Goal: Transaction & Acquisition: Purchase product/service

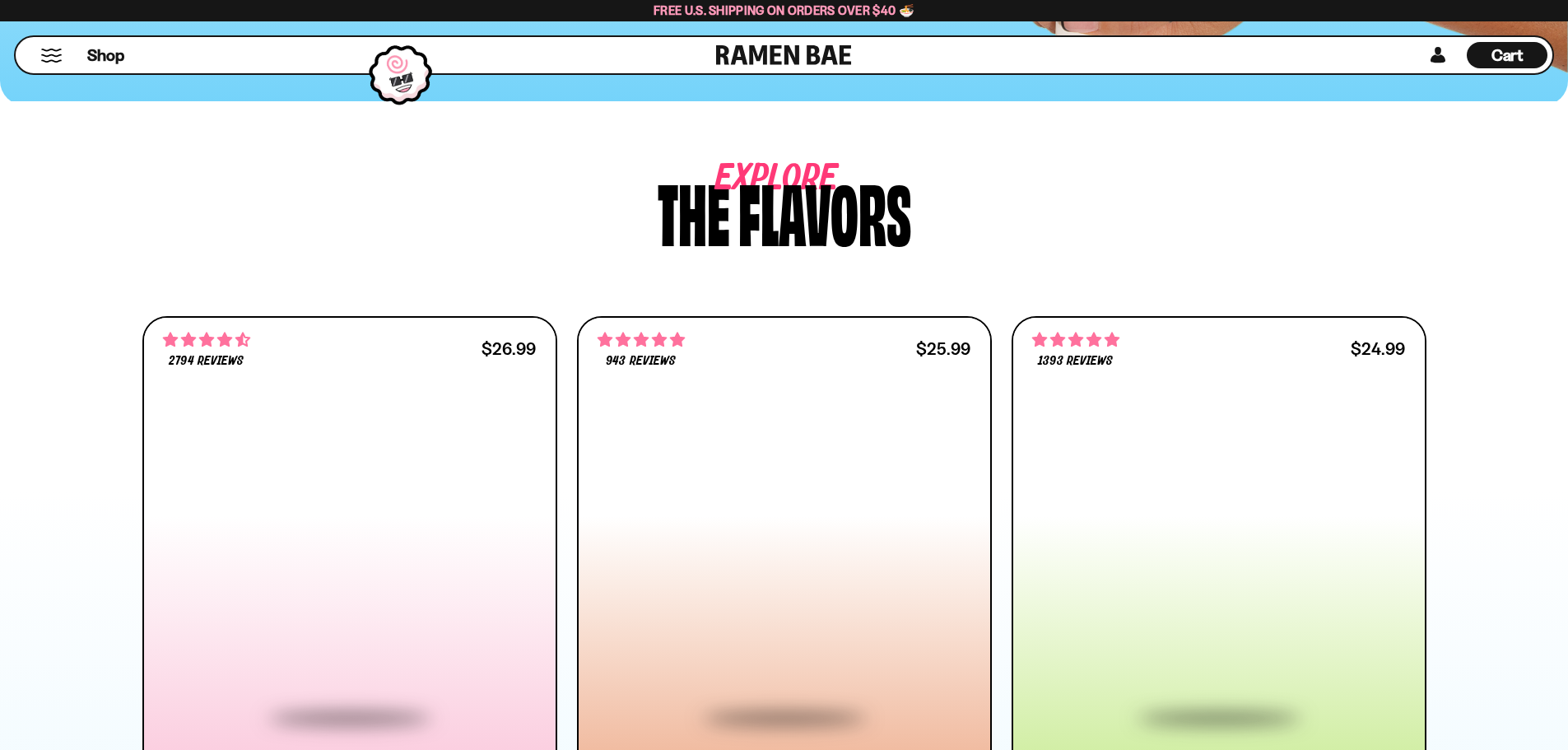
scroll to position [576, 0]
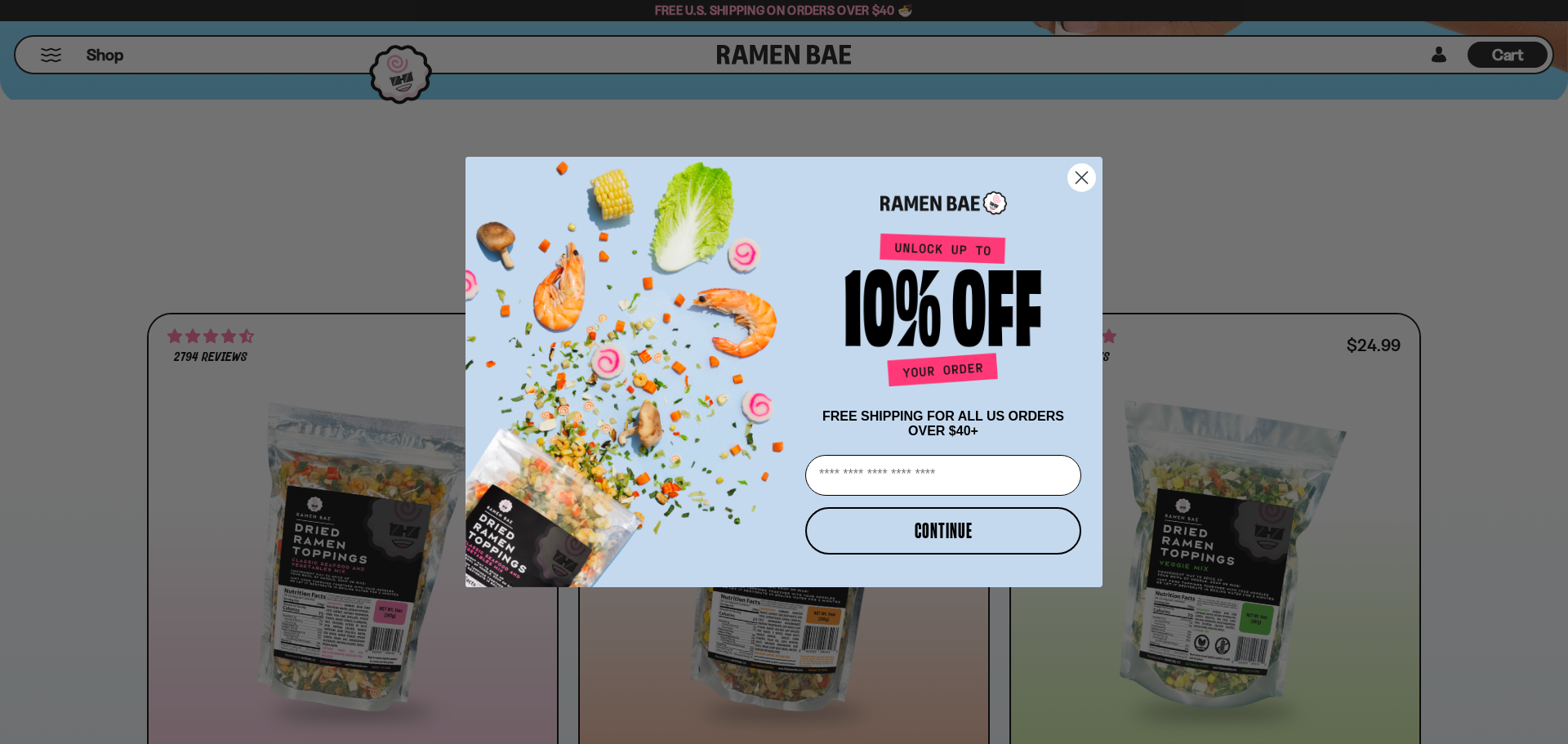
click at [1083, 180] on circle "Close dialog" at bounding box center [1081, 177] width 27 height 27
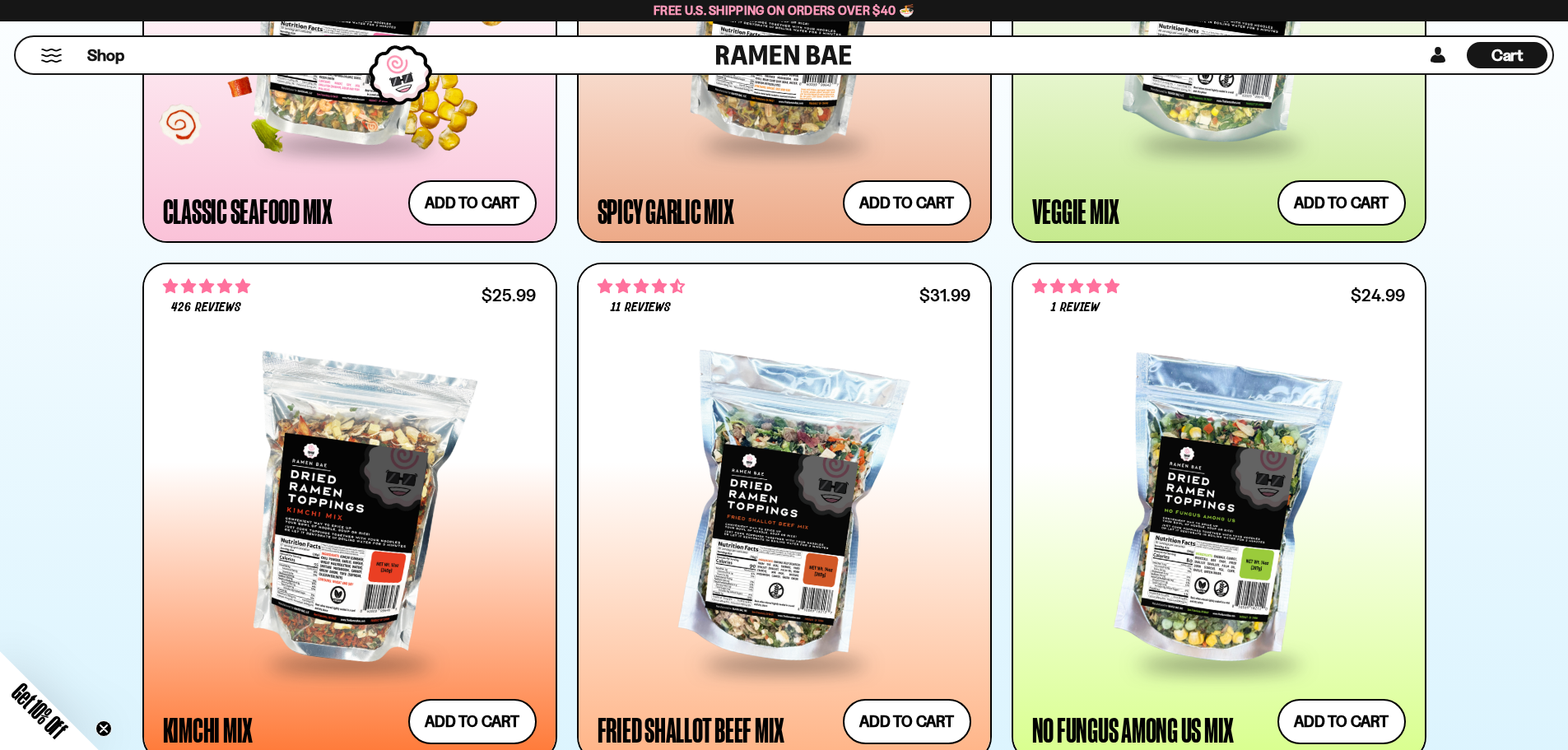
scroll to position [1152, 0]
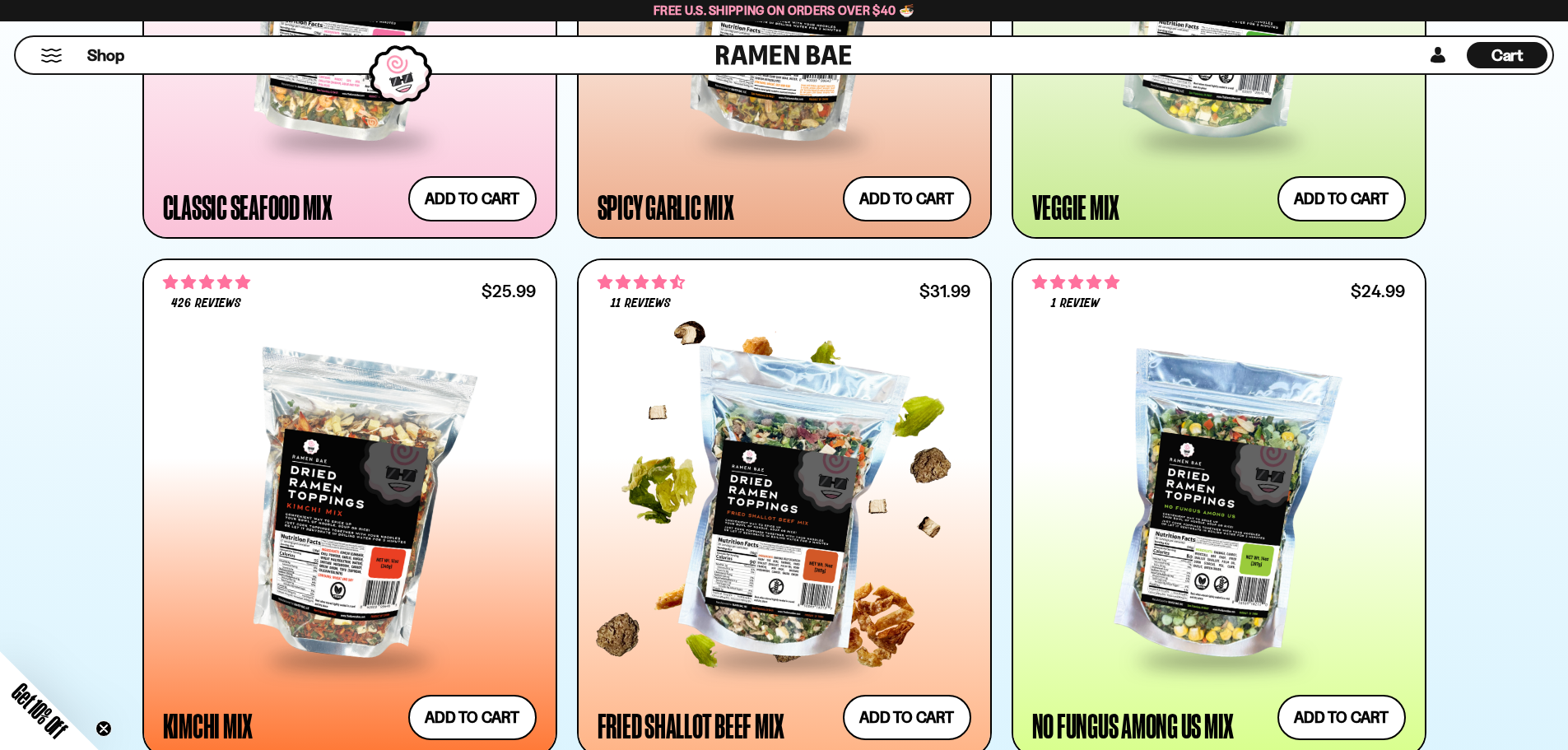
click at [784, 419] on div at bounding box center [784, 508] width 373 height 299
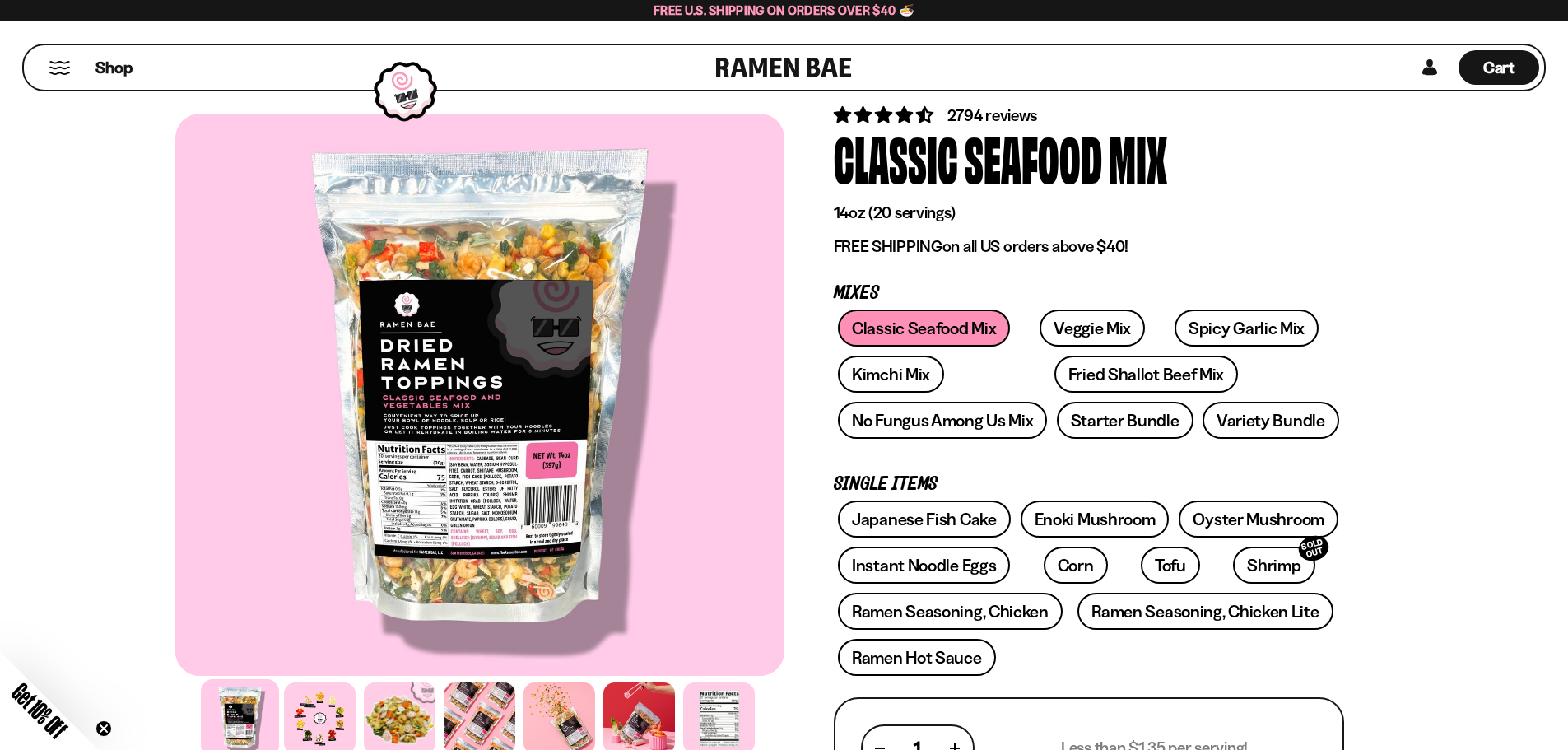
scroll to position [82, 0]
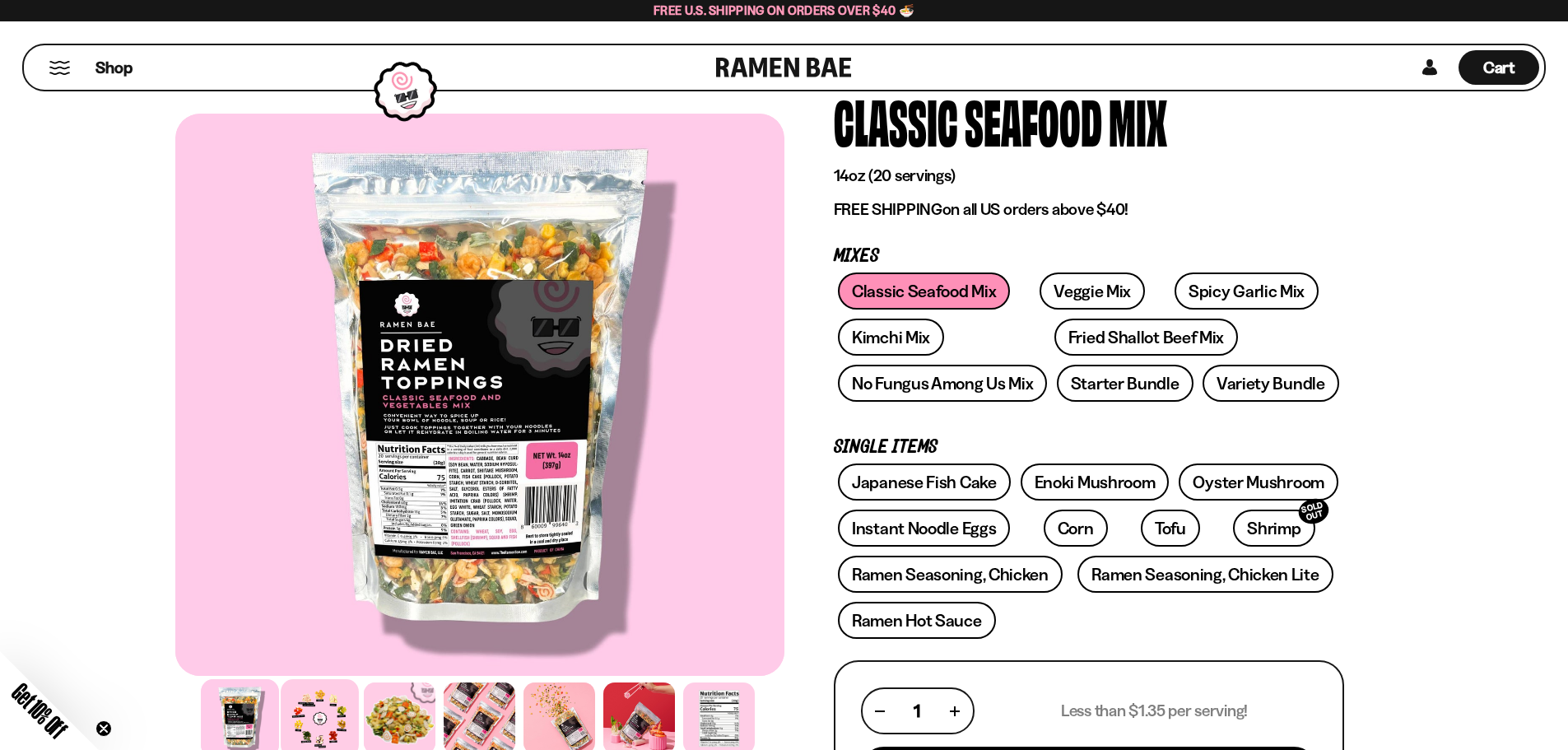
click at [298, 704] on div at bounding box center [320, 717] width 78 height 78
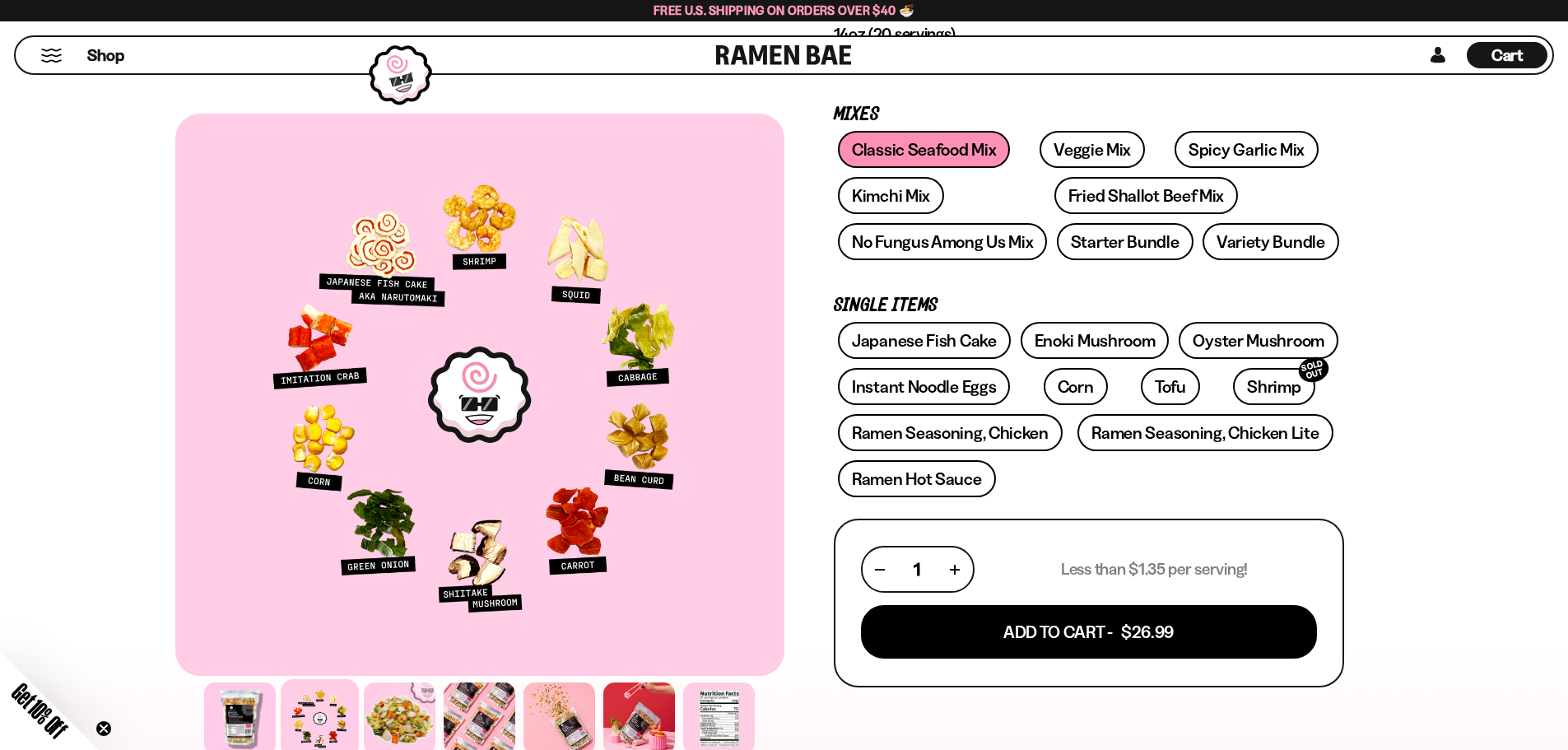
scroll to position [246, 0]
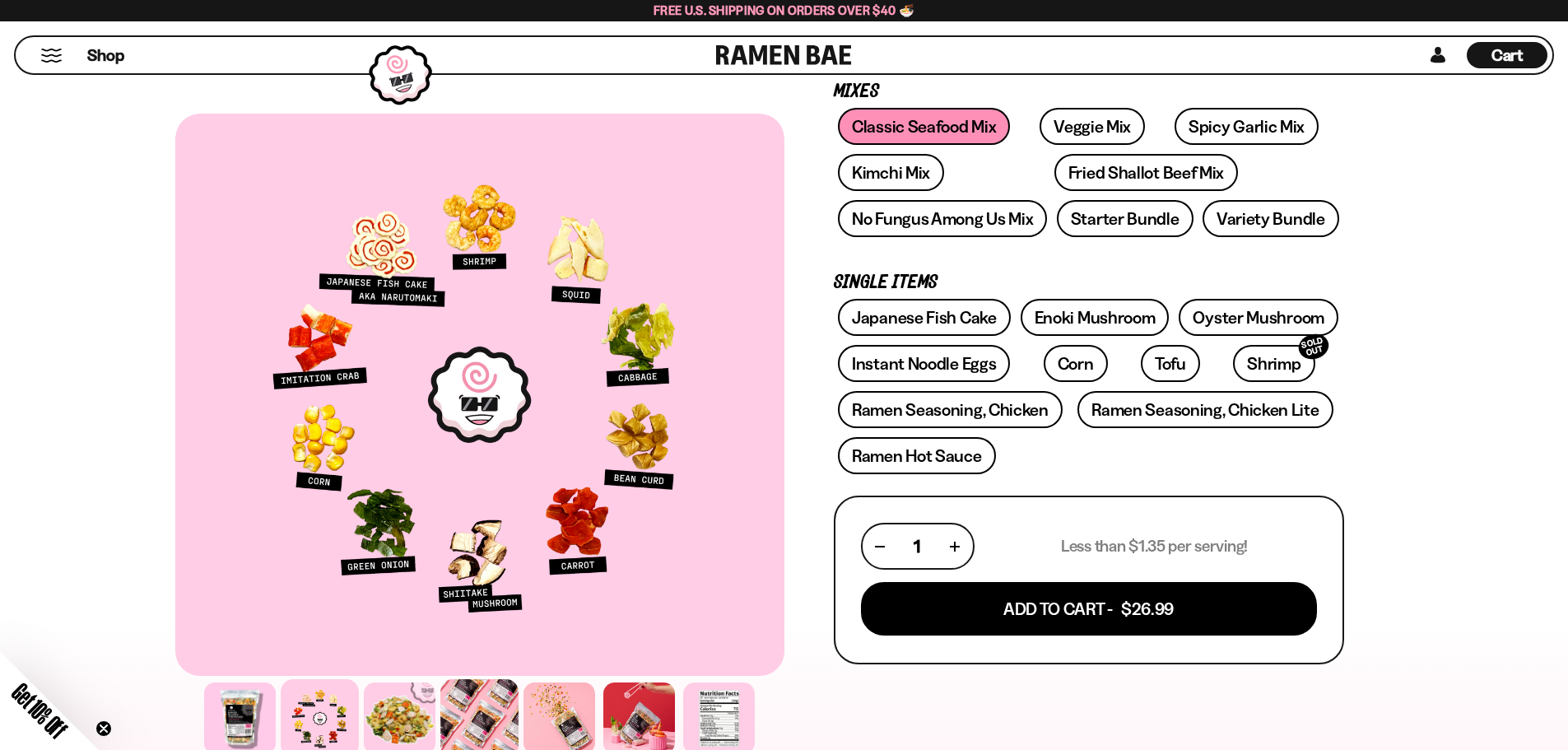
click at [488, 695] on div at bounding box center [479, 717] width 78 height 78
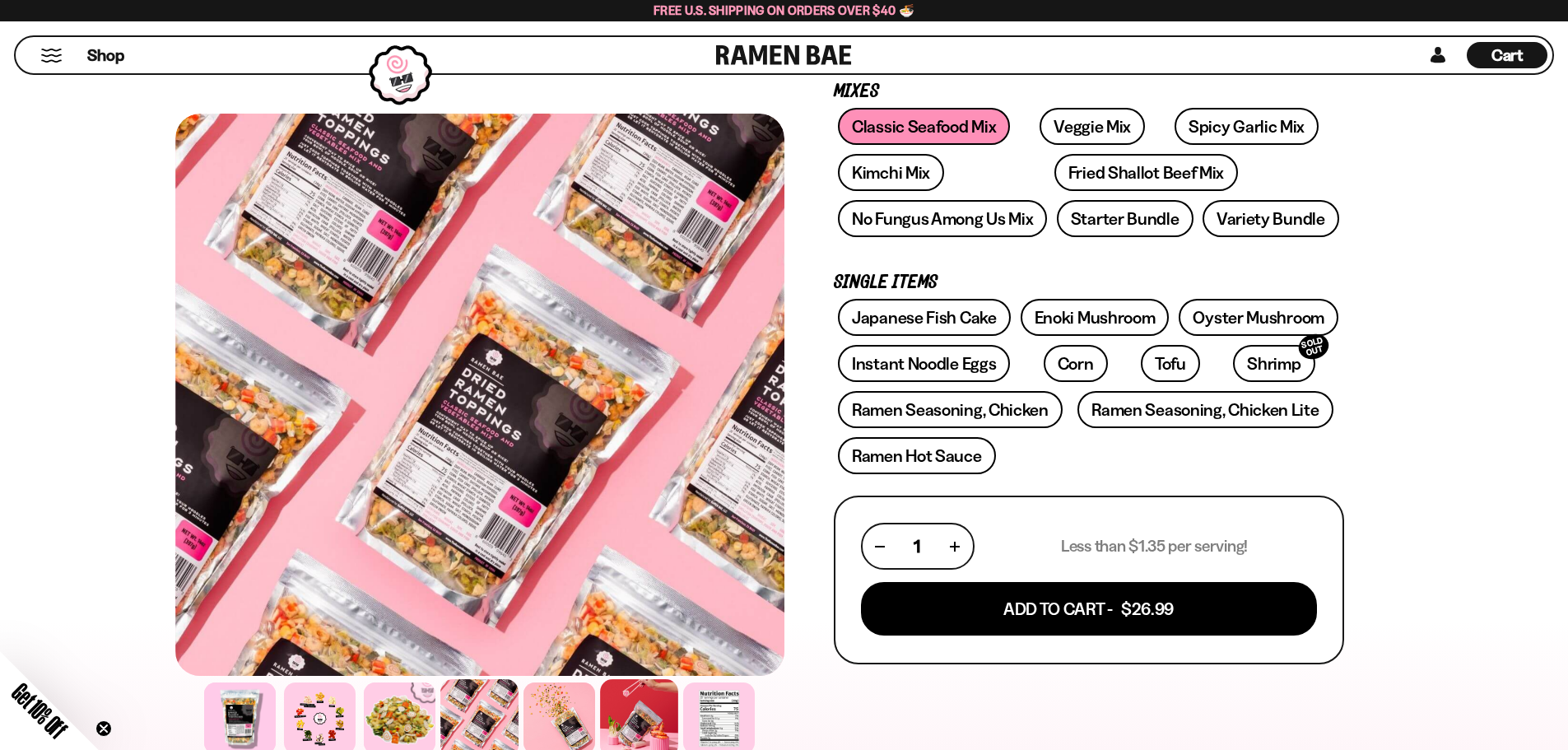
click at [642, 712] on div at bounding box center [639, 717] width 78 height 78
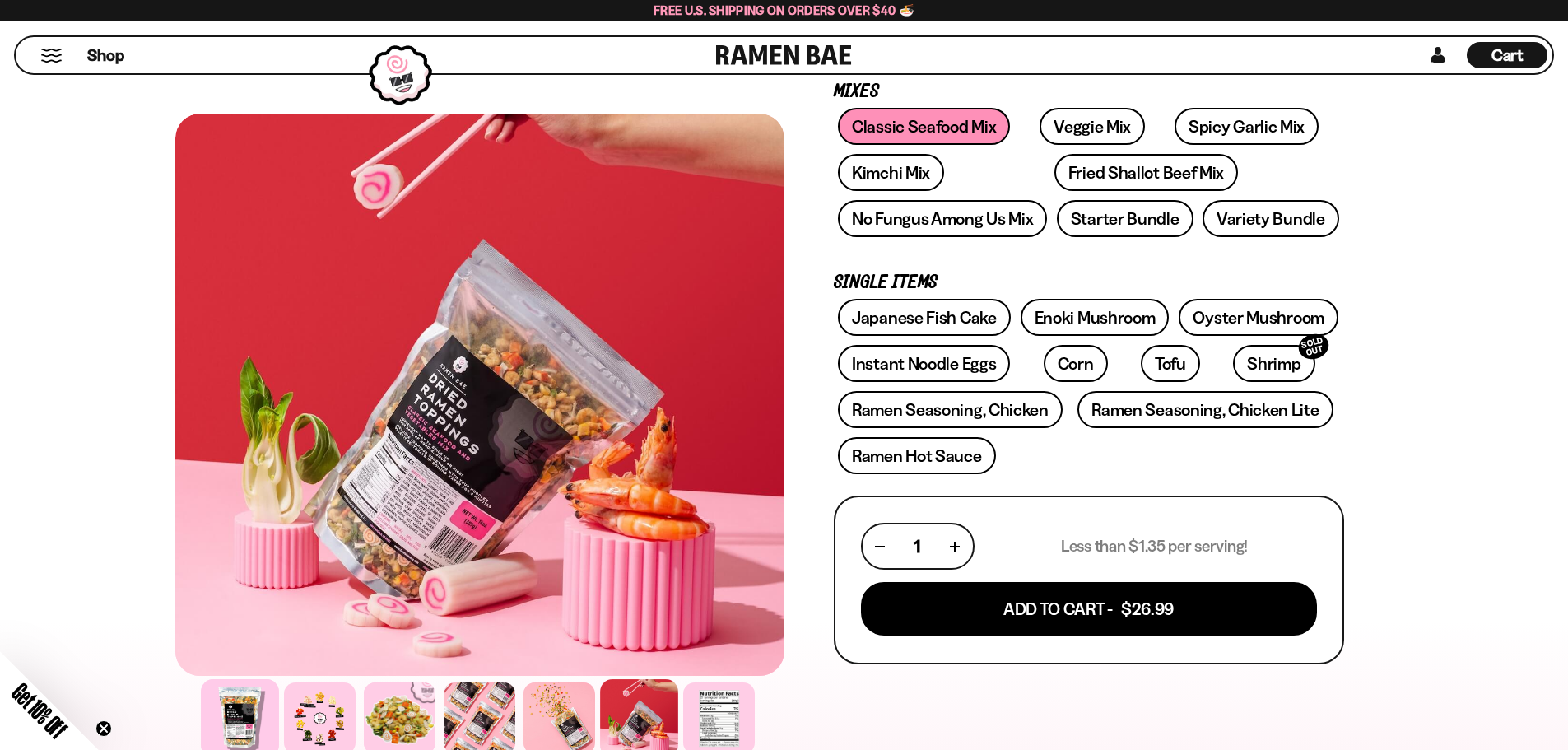
click at [275, 704] on div at bounding box center [239, 717] width 78 height 78
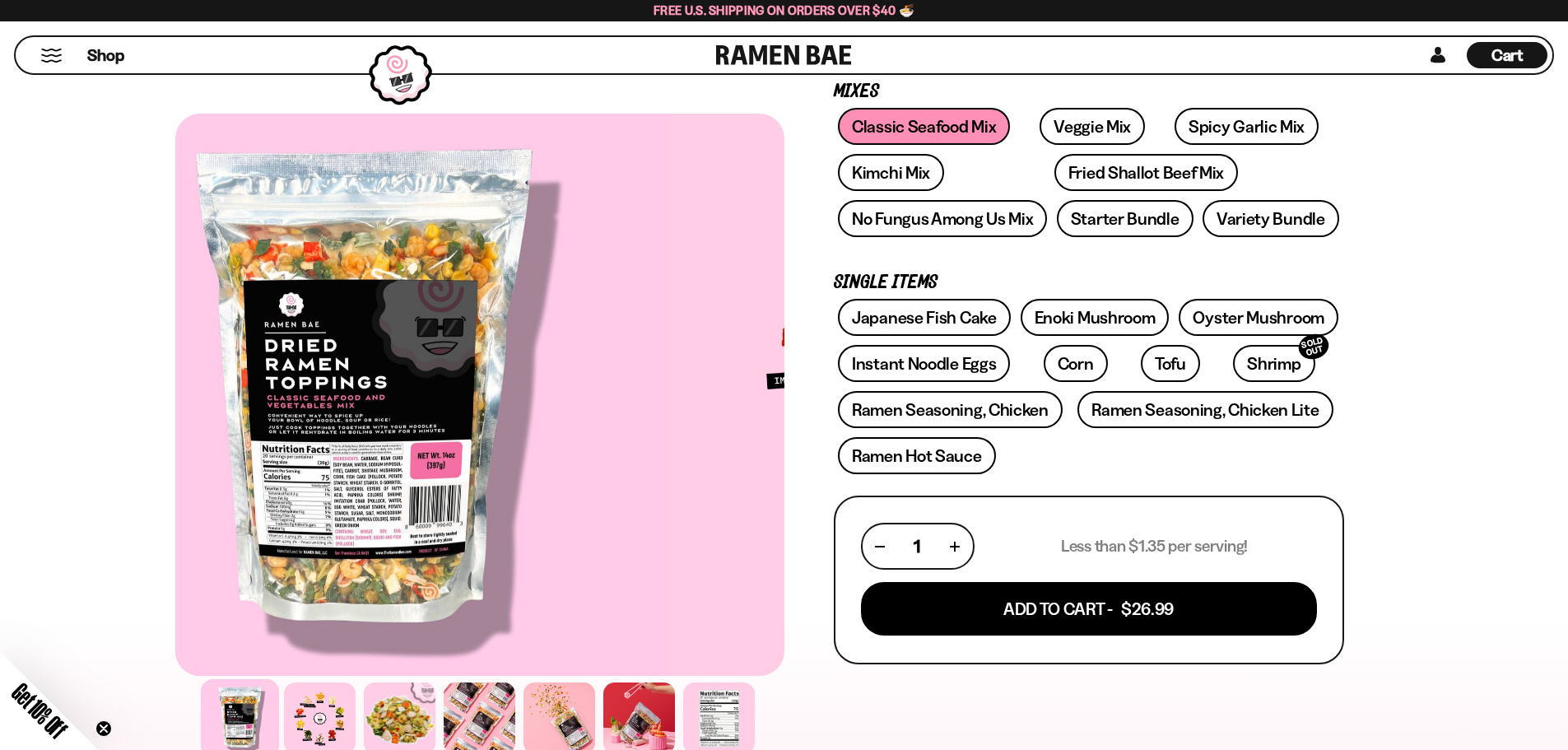
click at [359, 711] on div at bounding box center [480, 717] width 609 height 80
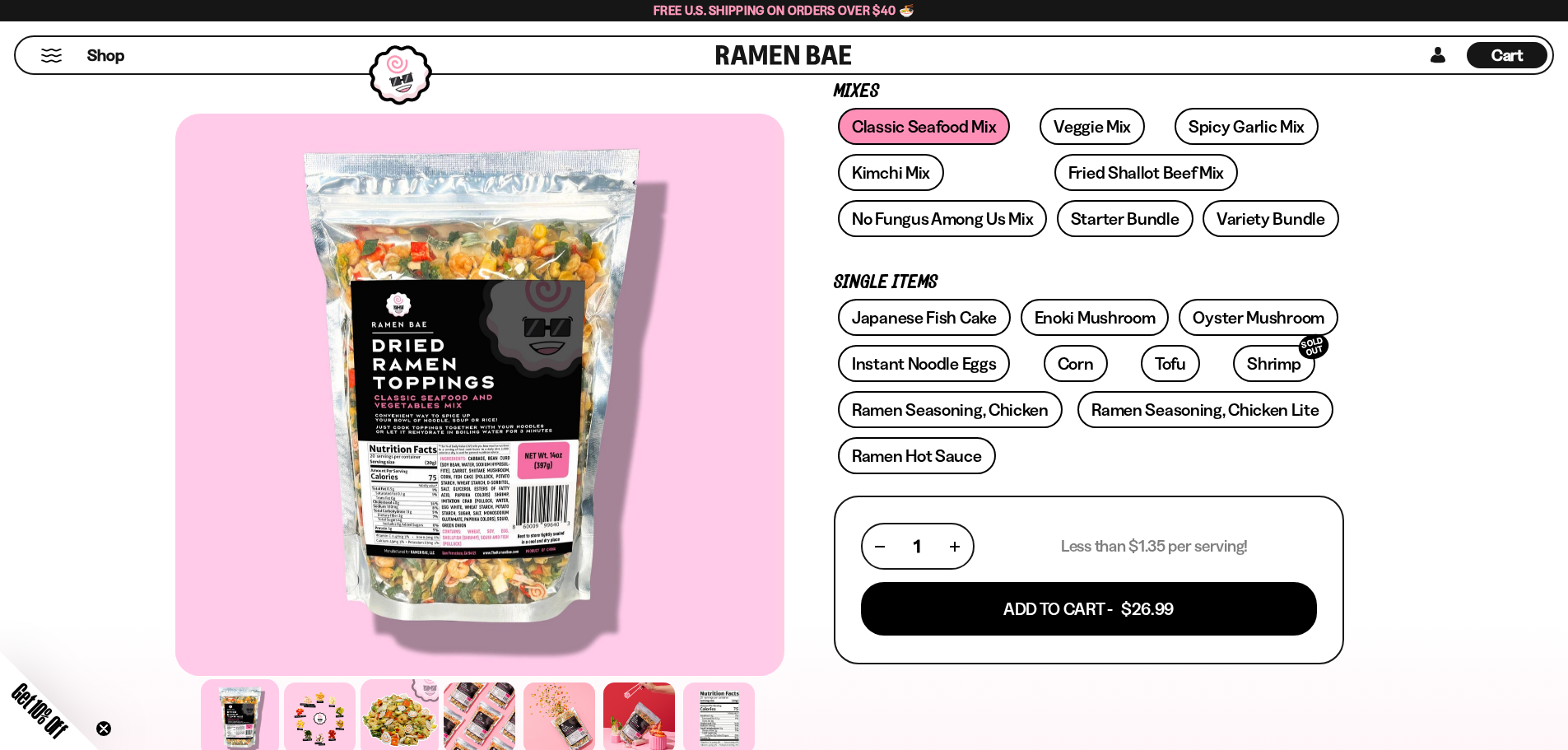
click at [414, 719] on div at bounding box center [399, 717] width 78 height 78
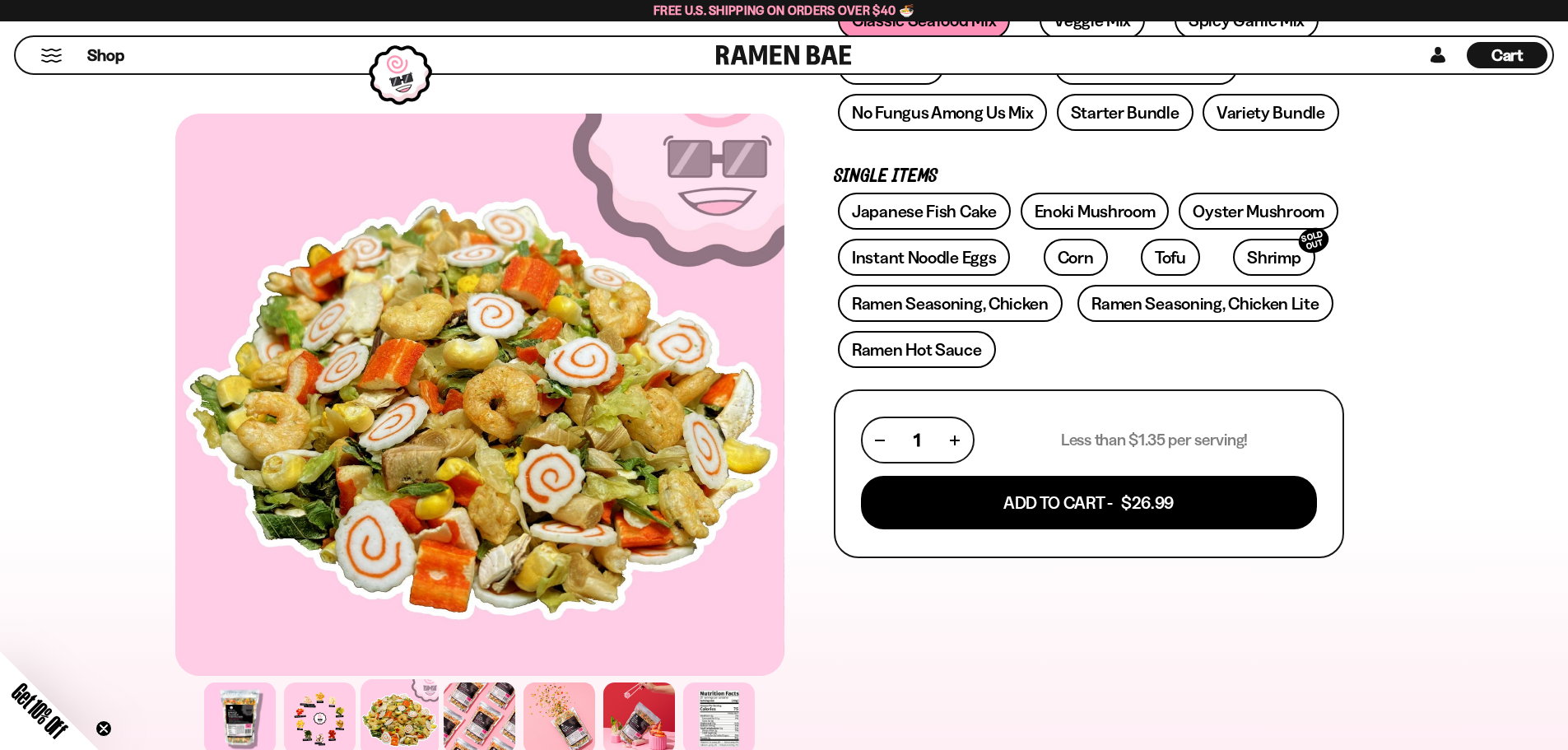
scroll to position [165, 0]
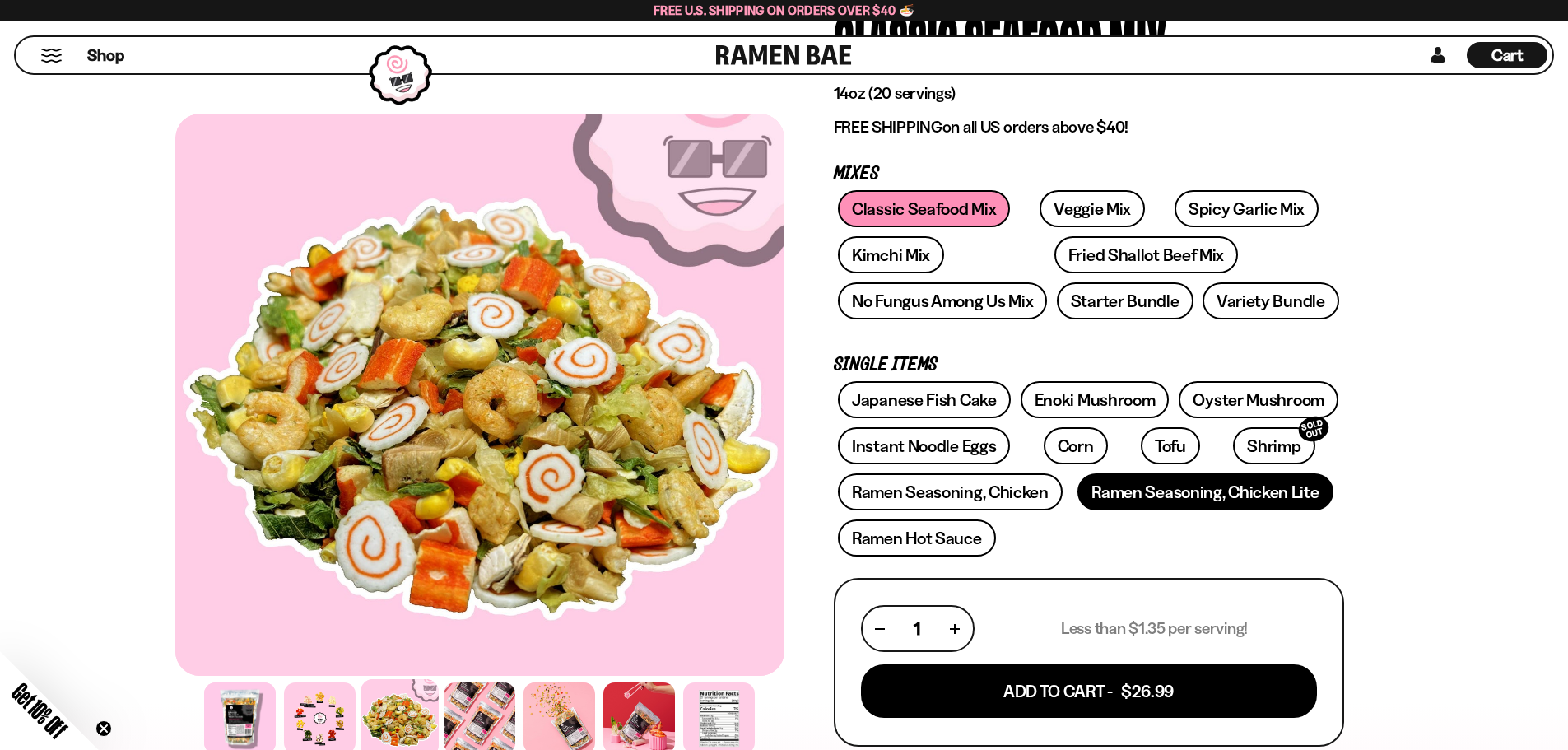
click at [1247, 486] on link "Ramen Seasoning, Chicken Lite" at bounding box center [1205, 492] width 255 height 37
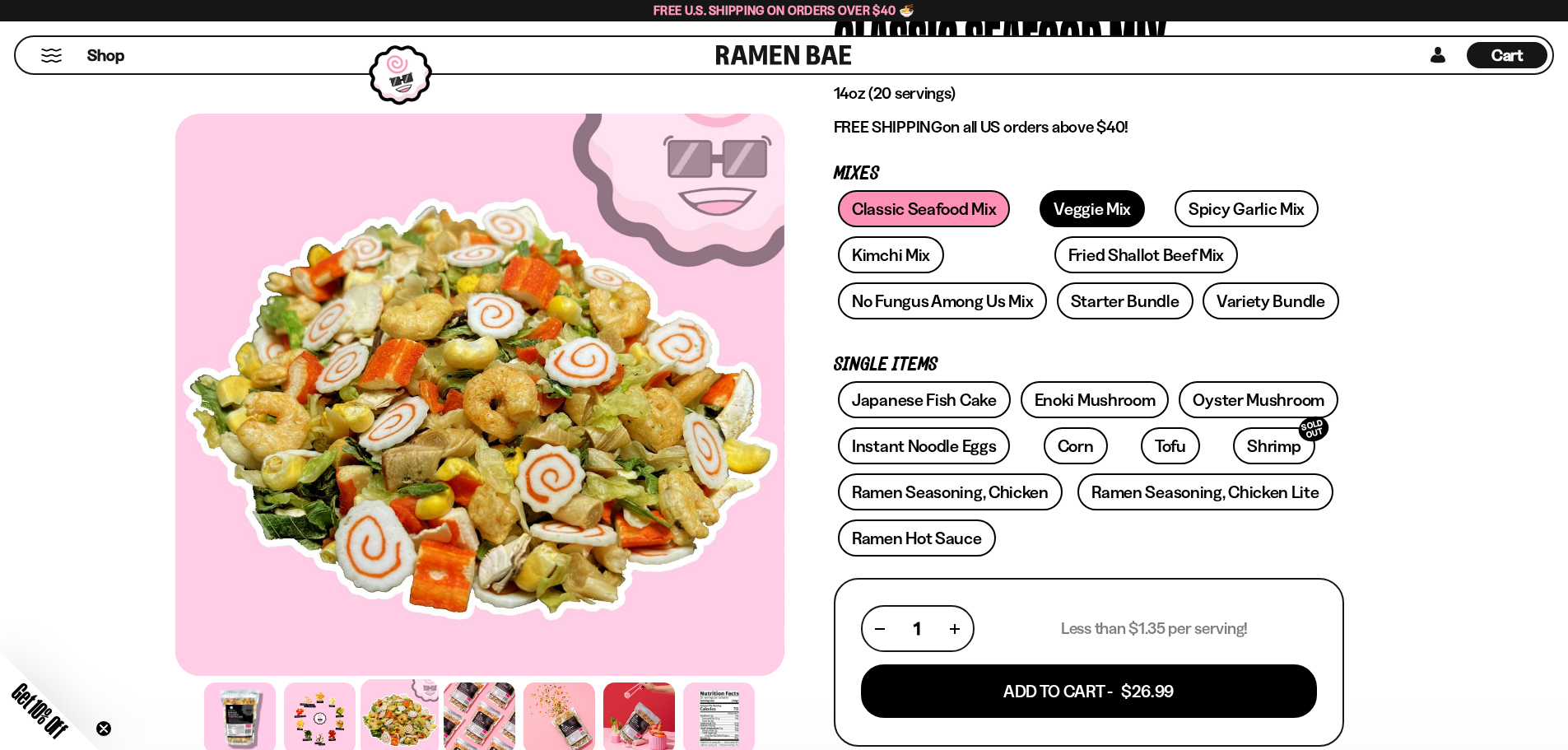
click at [1069, 225] on link "Veggie Mix" at bounding box center [1093, 209] width 106 height 37
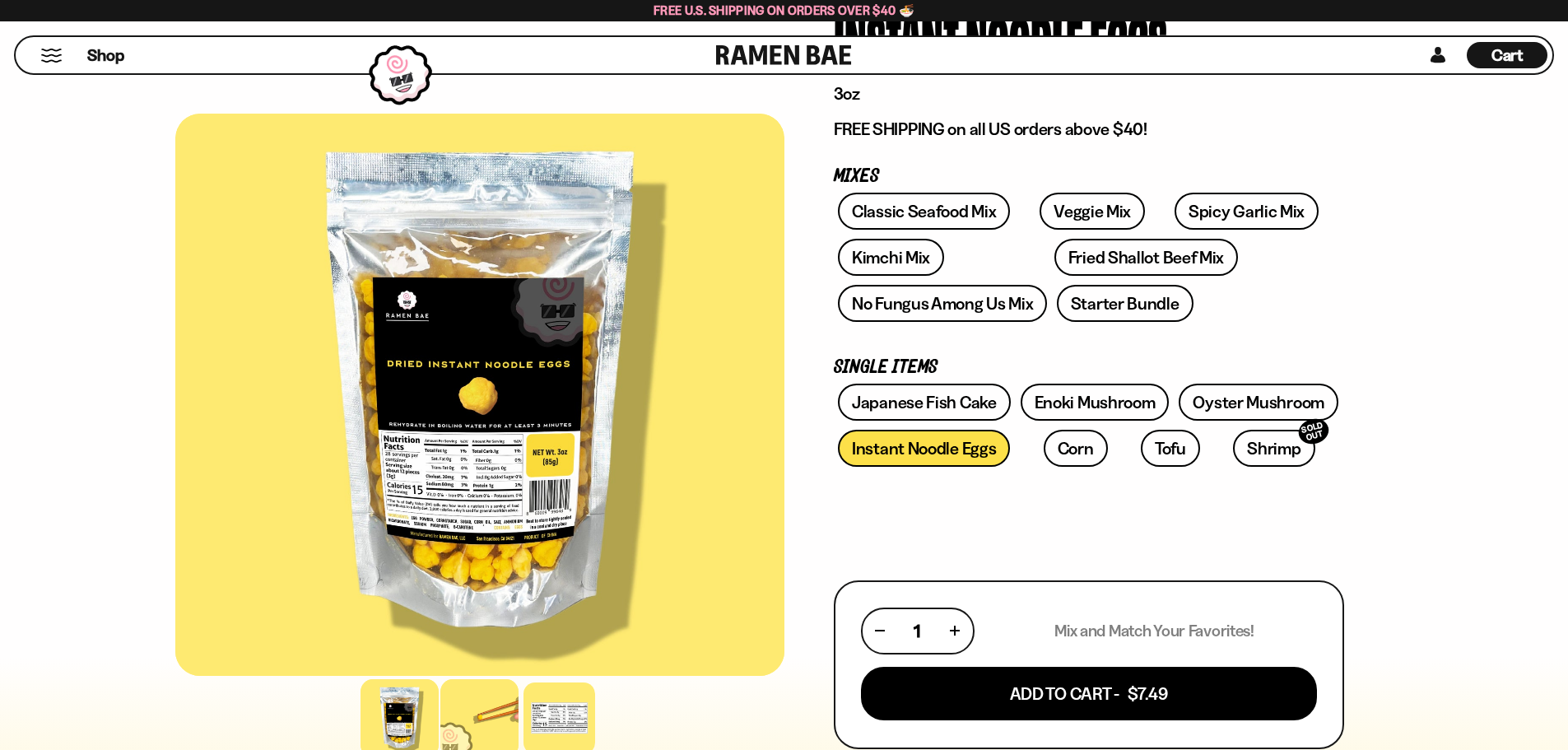
scroll to position [165, 0]
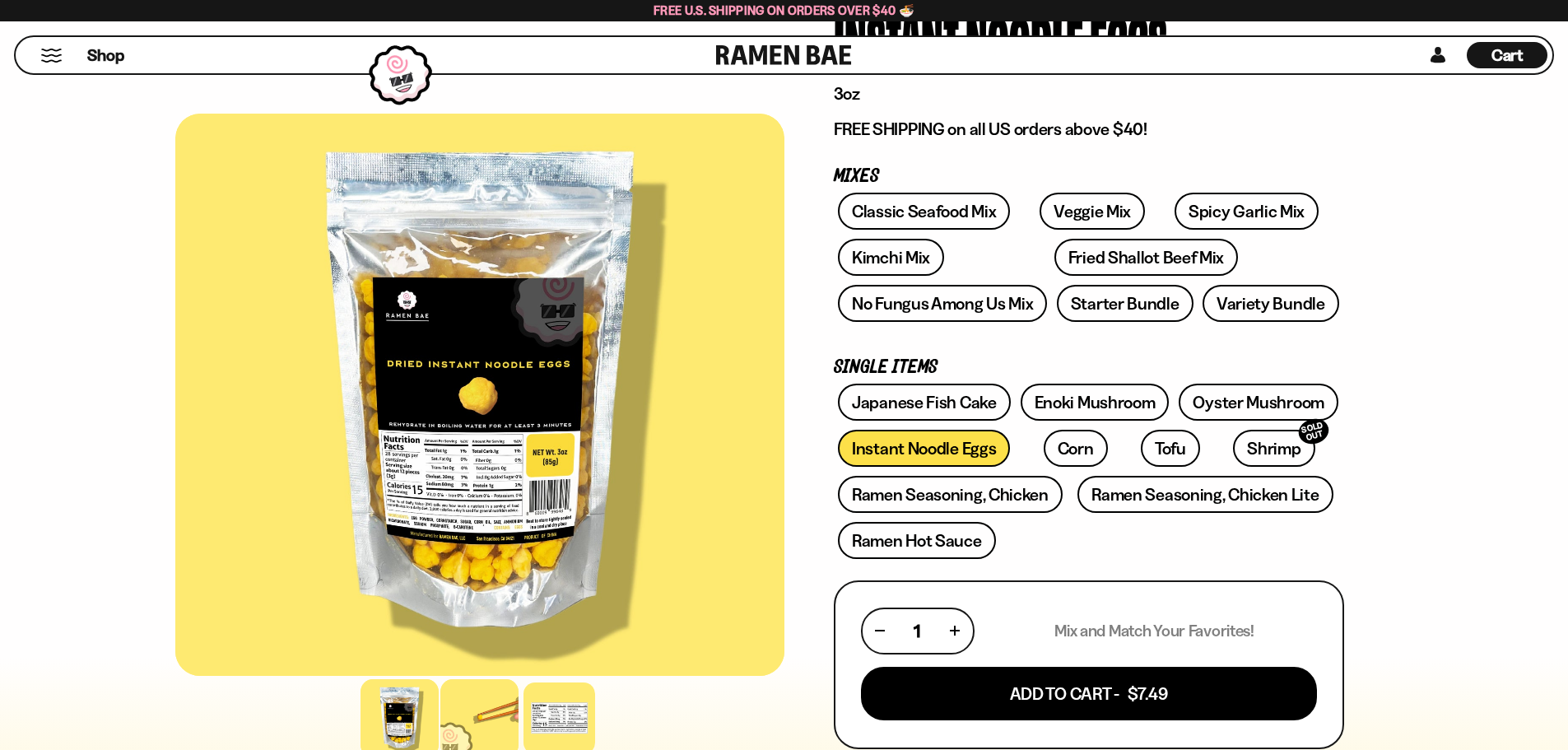
click at [490, 710] on div at bounding box center [479, 717] width 78 height 78
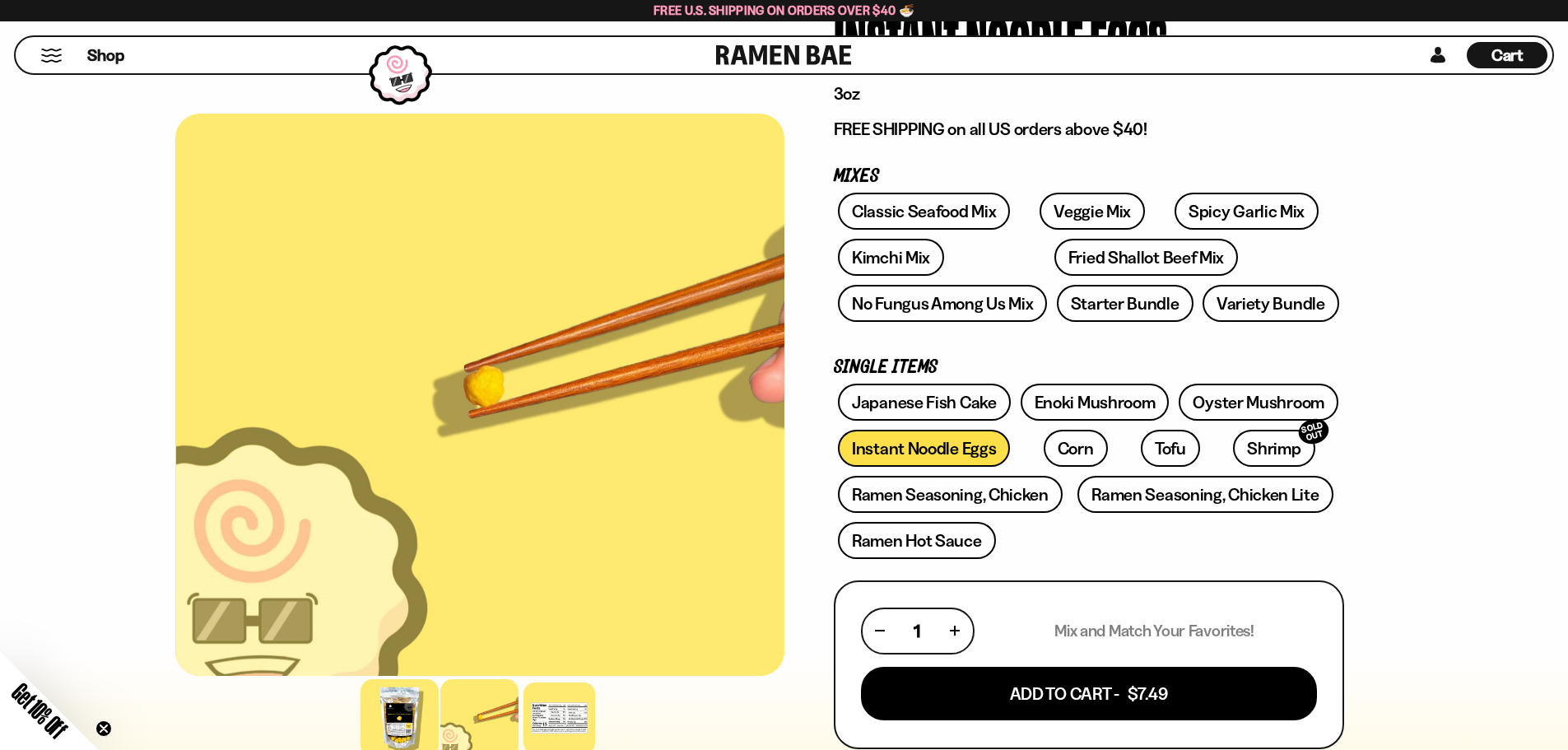
click at [370, 709] on div at bounding box center [399, 717] width 78 height 78
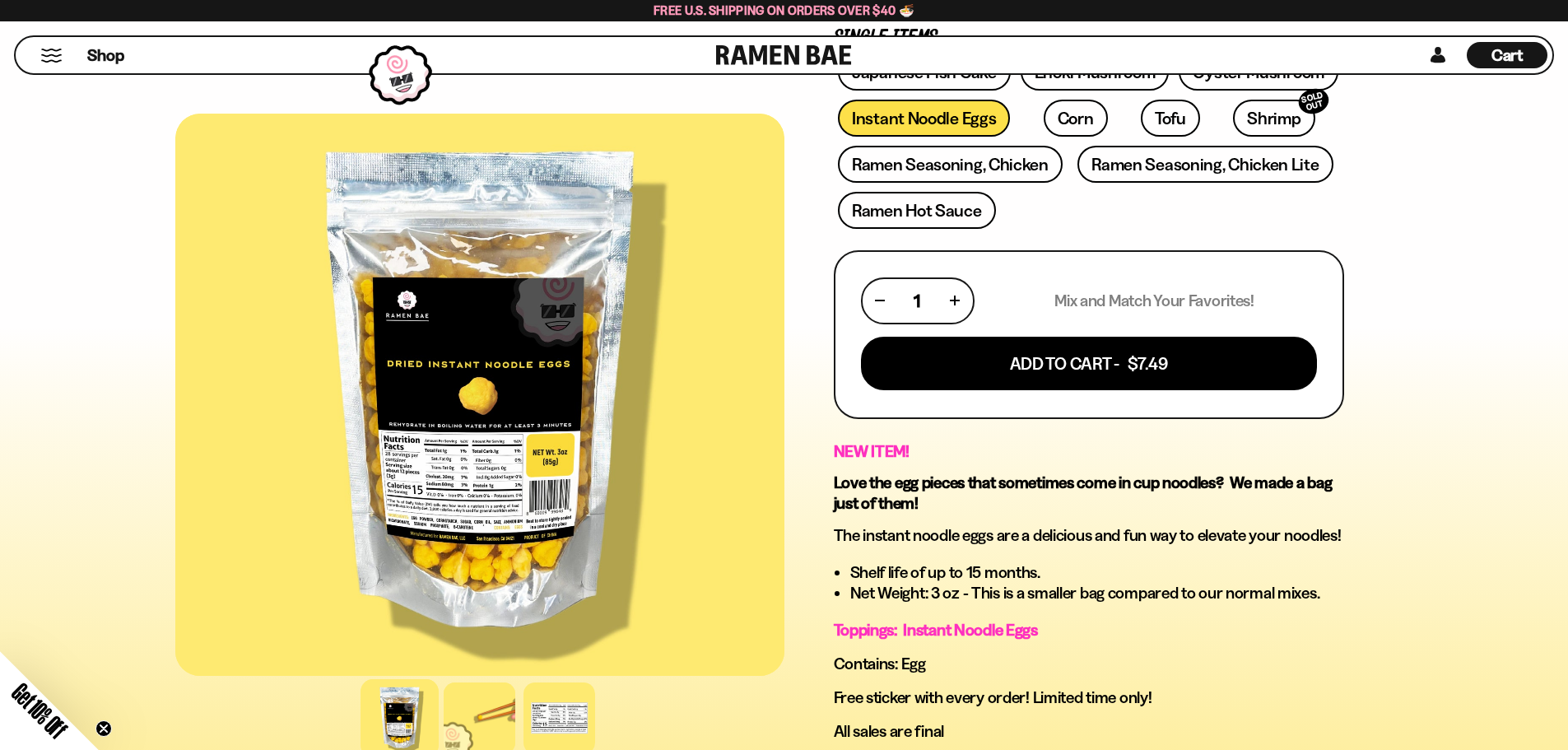
scroll to position [494, 0]
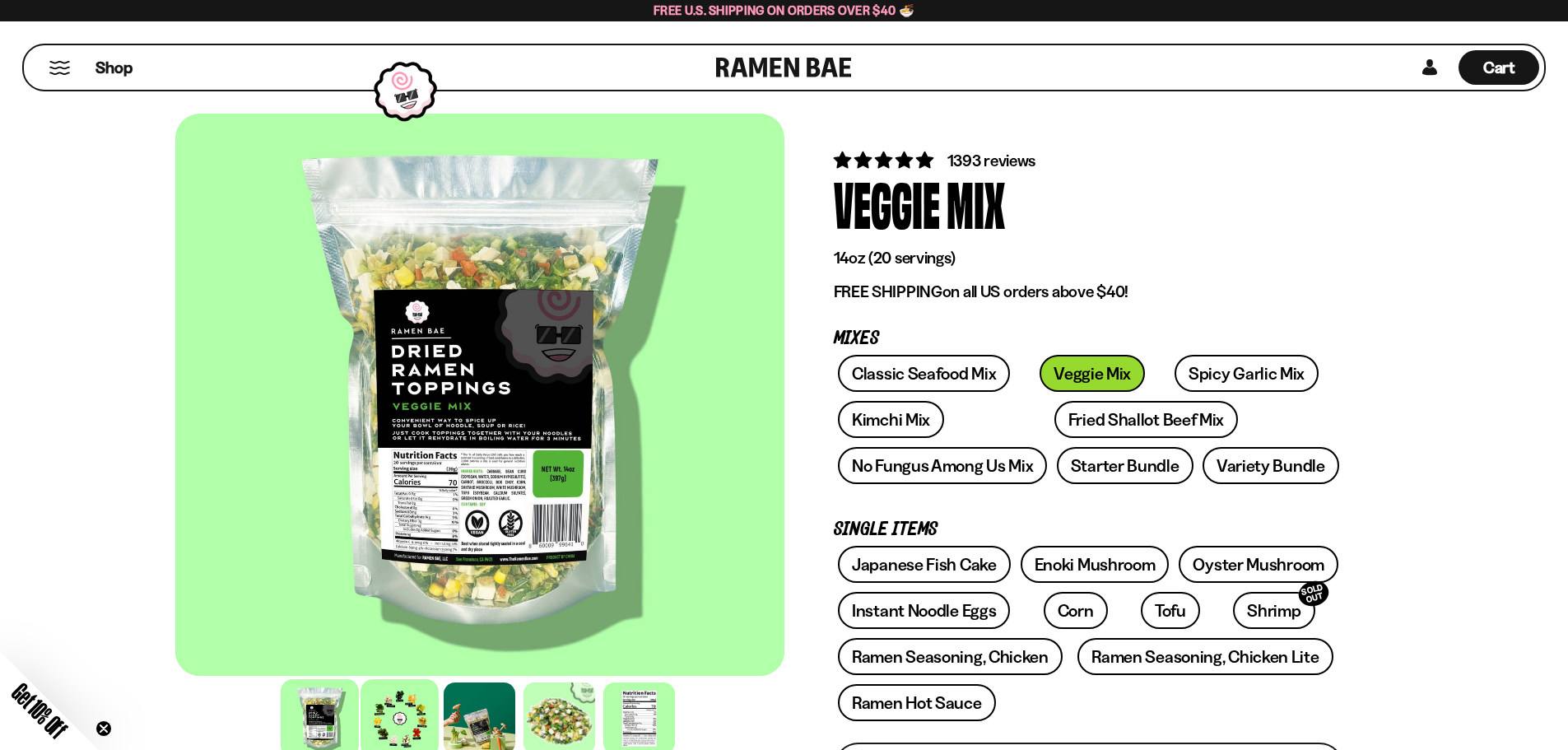
click at [392, 702] on div at bounding box center [399, 717] width 78 height 78
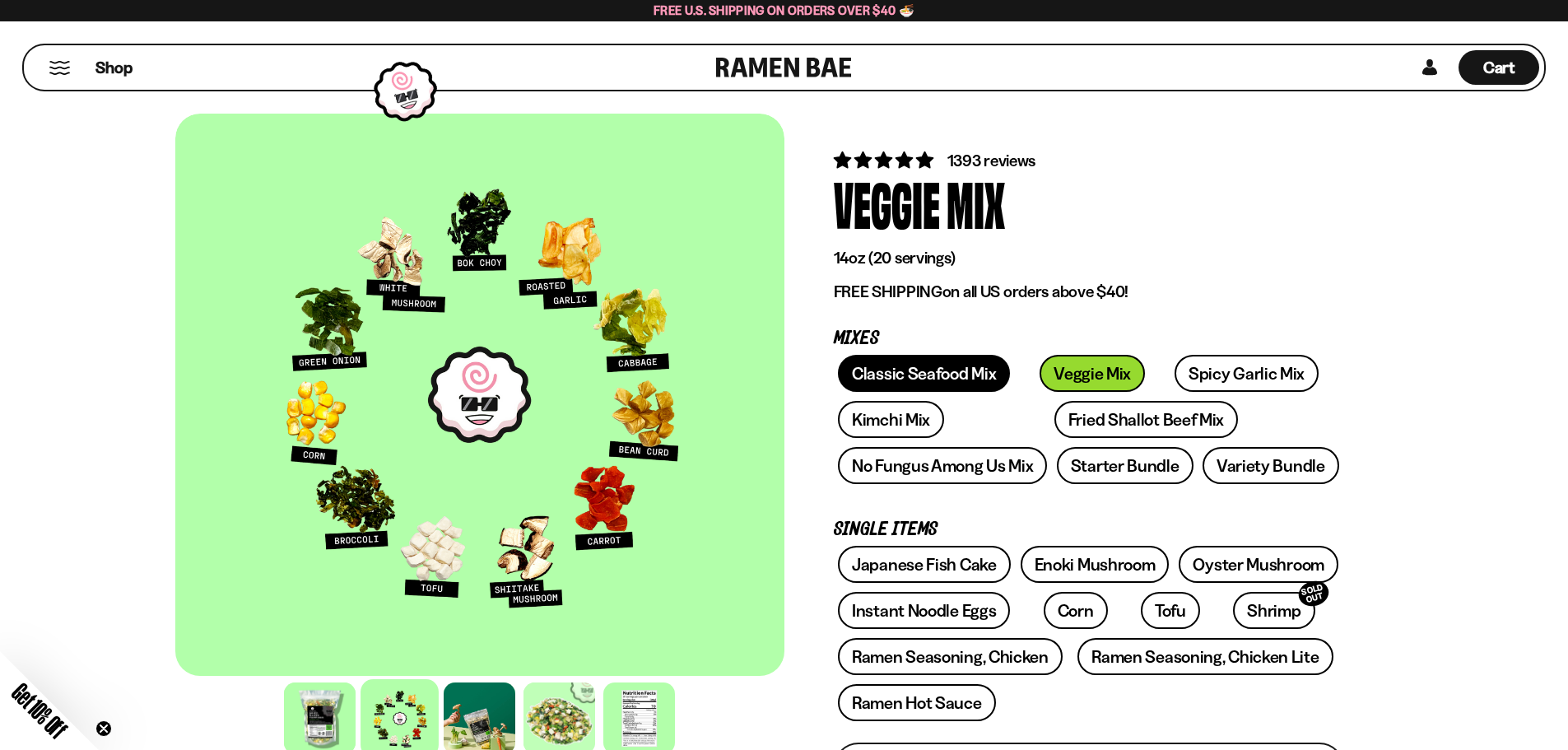
click at [986, 372] on link "Classic Seafood Mix" at bounding box center [924, 373] width 172 height 37
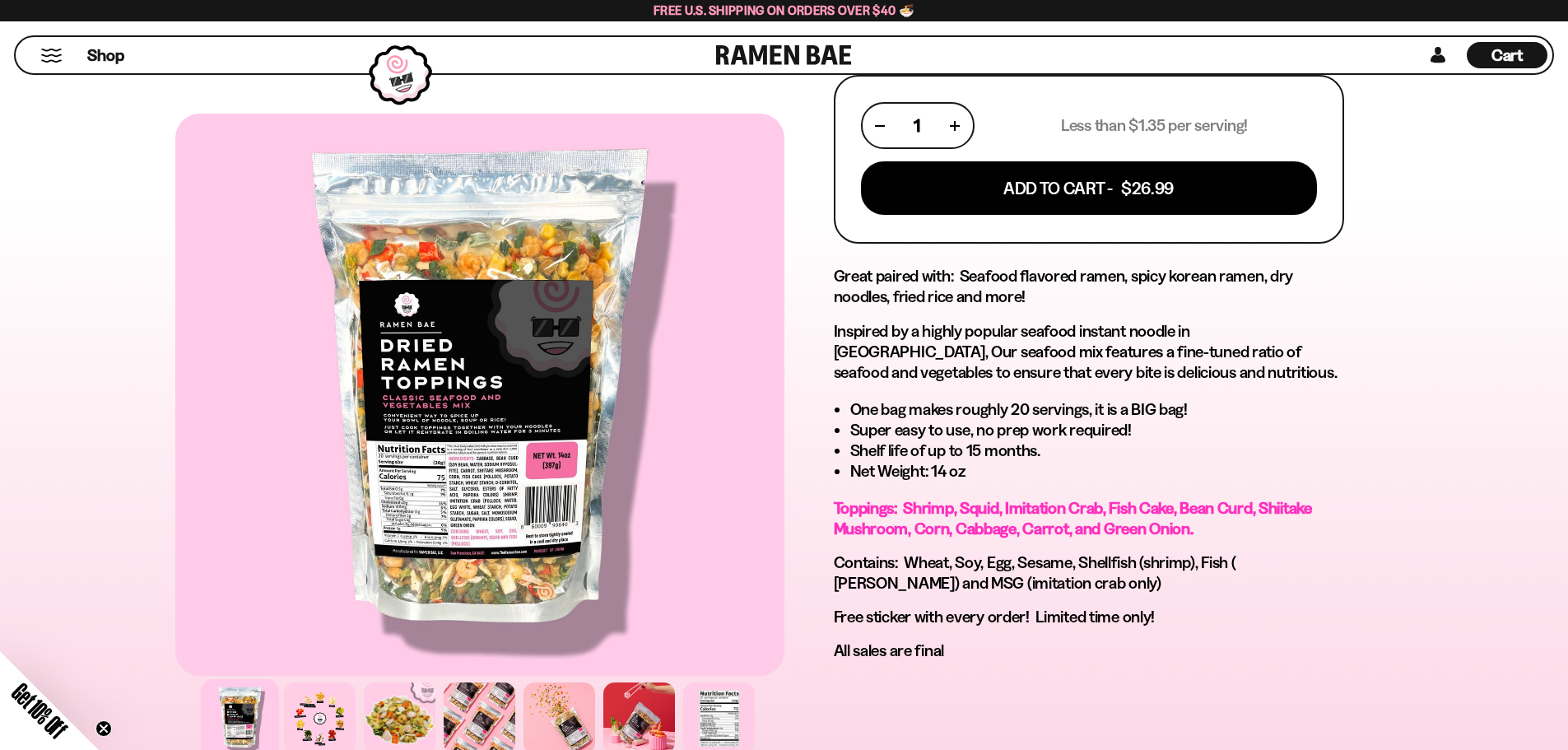
scroll to position [823, 0]
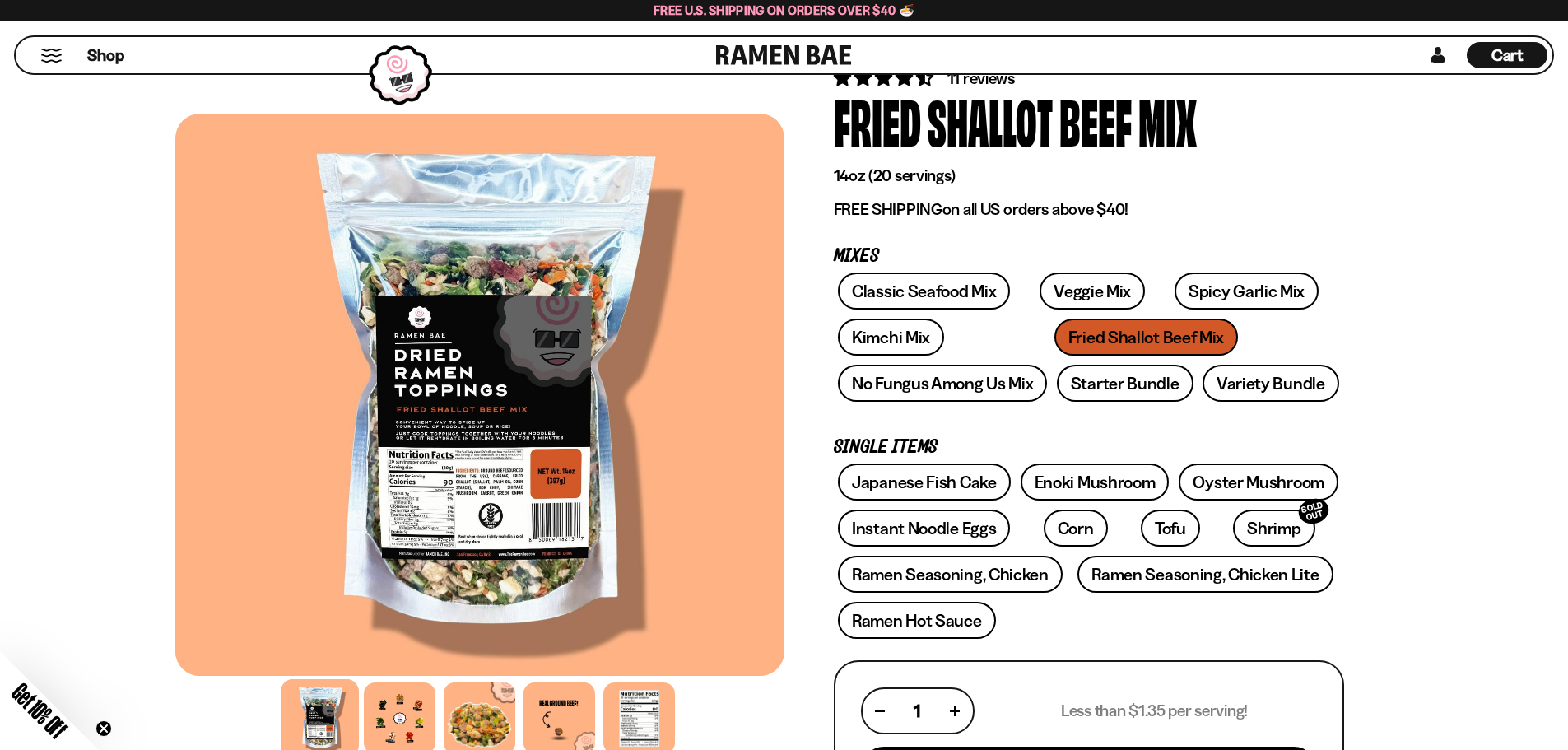
scroll to position [411, 0]
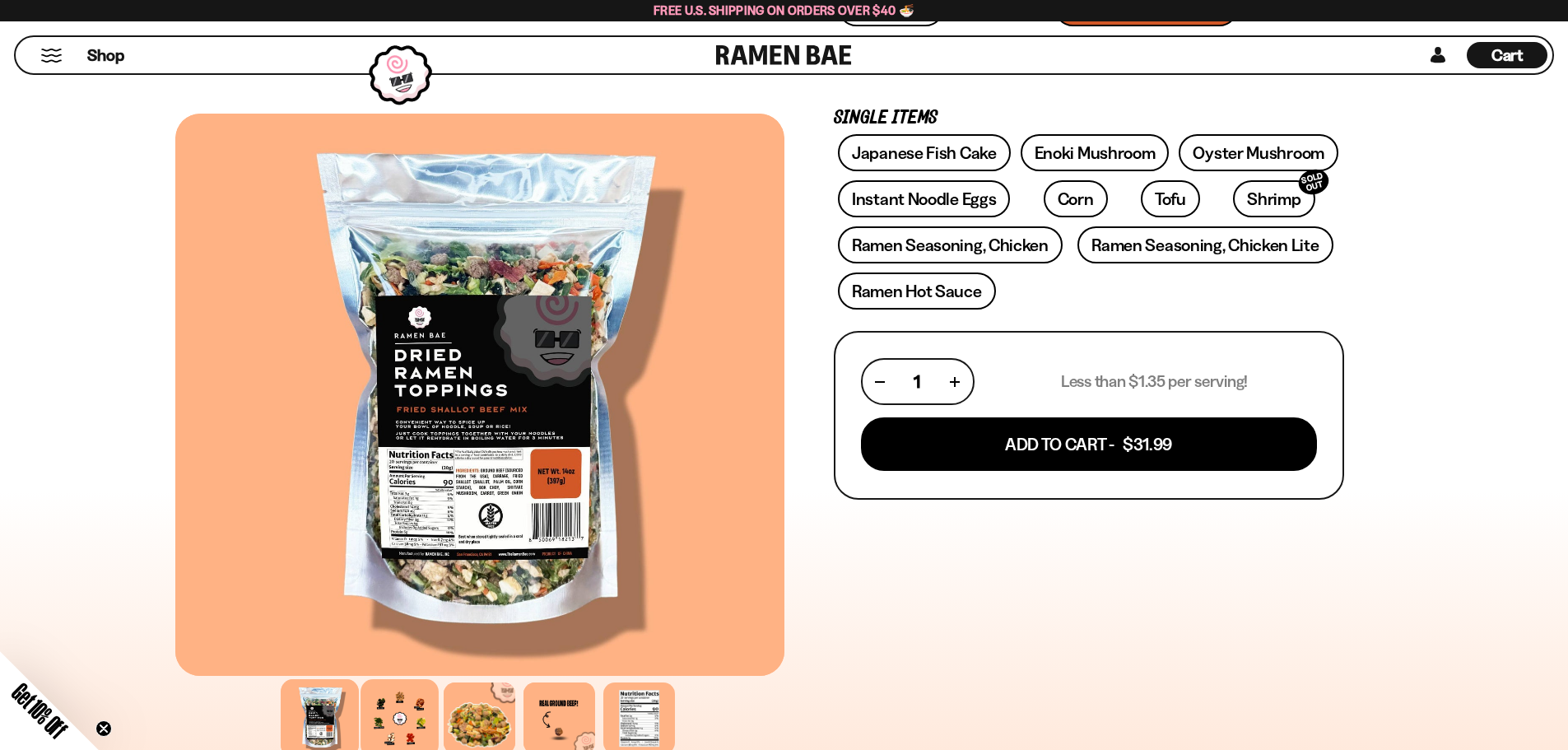
click at [417, 710] on div at bounding box center [399, 717] width 78 height 78
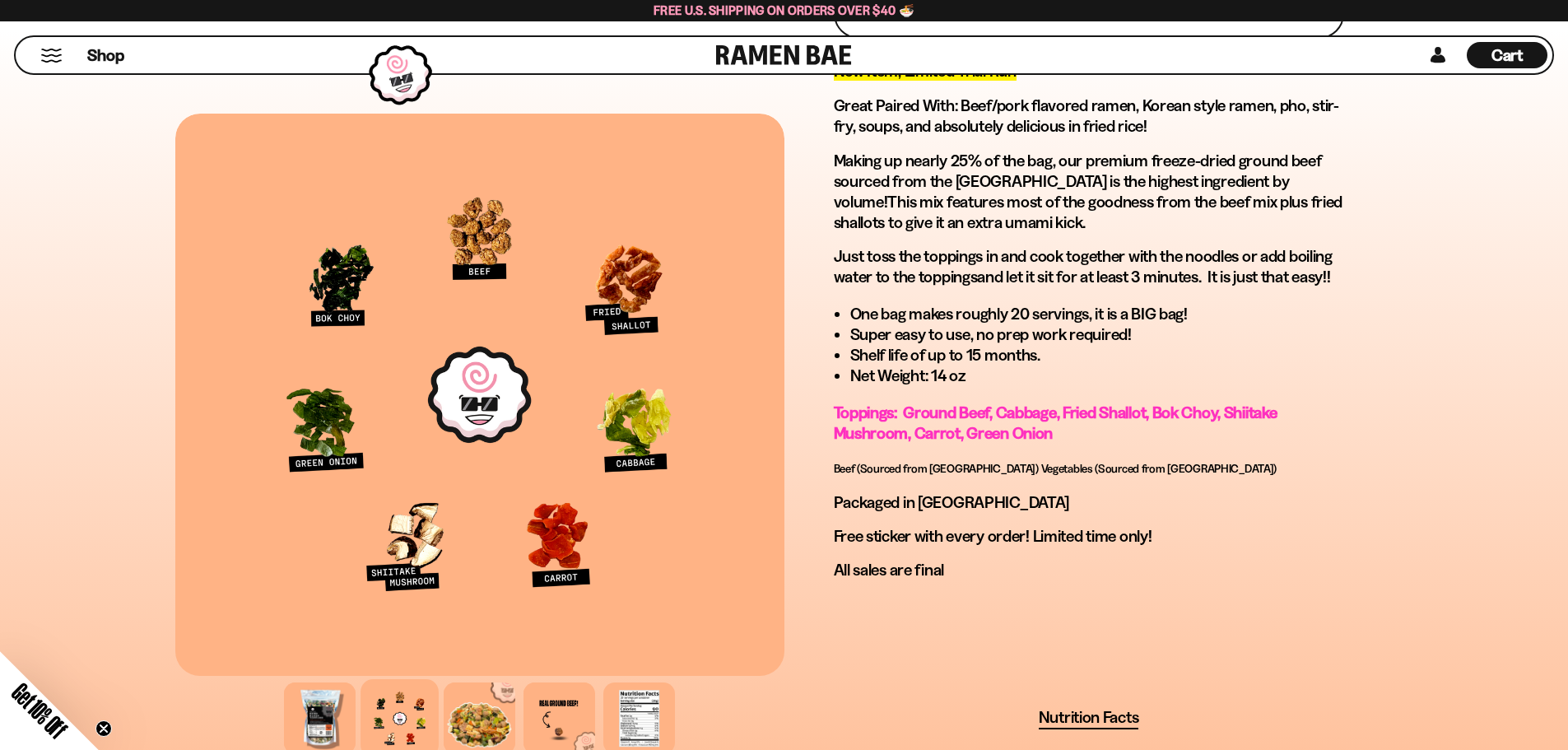
scroll to position [905, 0]
